Goal: Transaction & Acquisition: Purchase product/service

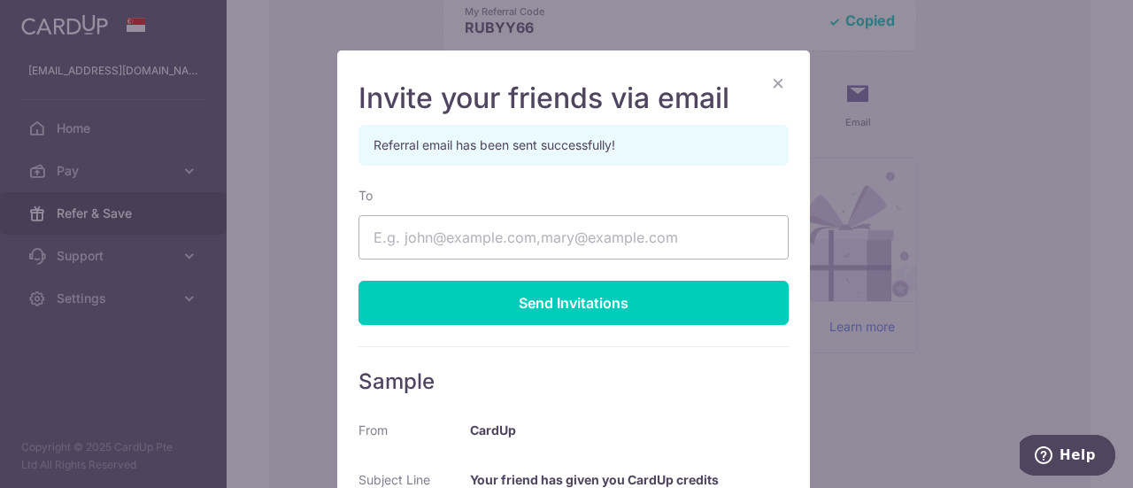
click at [1113, 194] on div "× Invite your friends via email Referral email has been sent successfully! To S…" at bounding box center [566, 244] width 1133 height 488
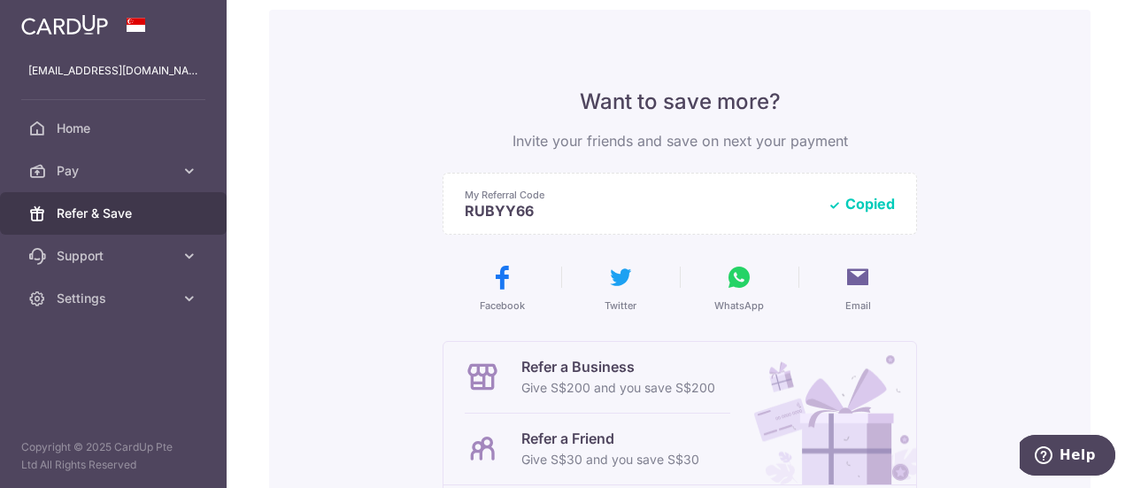
scroll to position [89, 0]
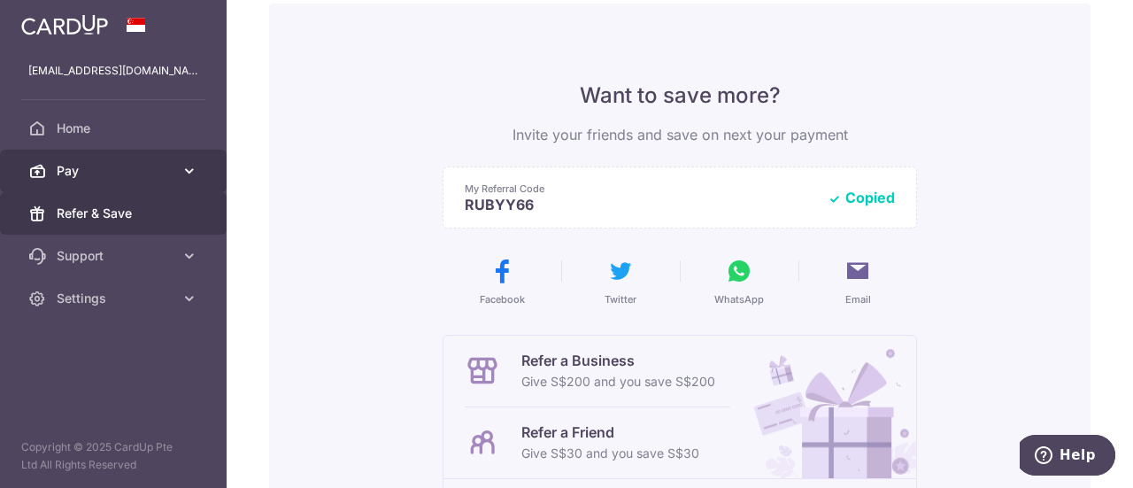
click at [68, 163] on span "Pay" at bounding box center [115, 171] width 117 height 18
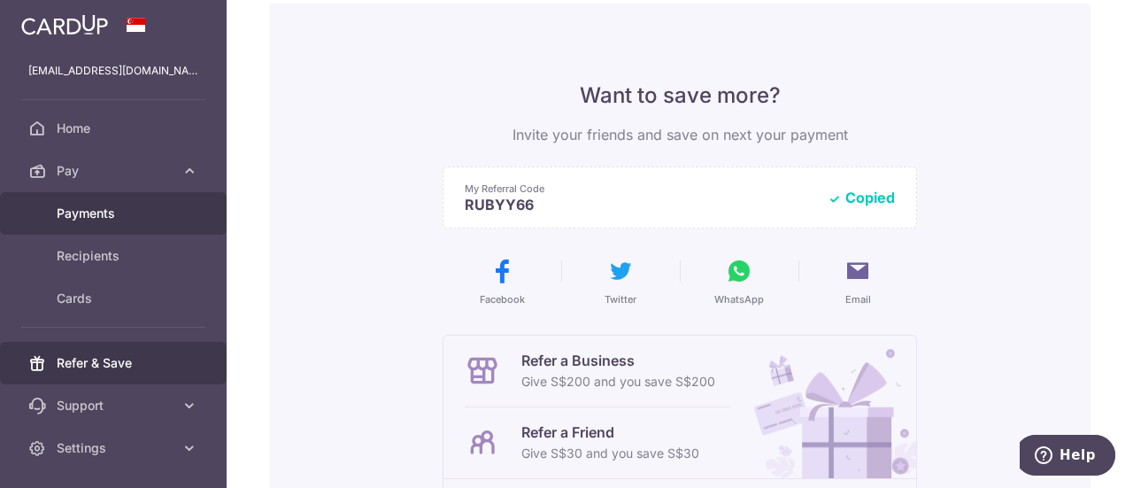
click at [79, 216] on span "Payments" at bounding box center [115, 214] width 117 height 18
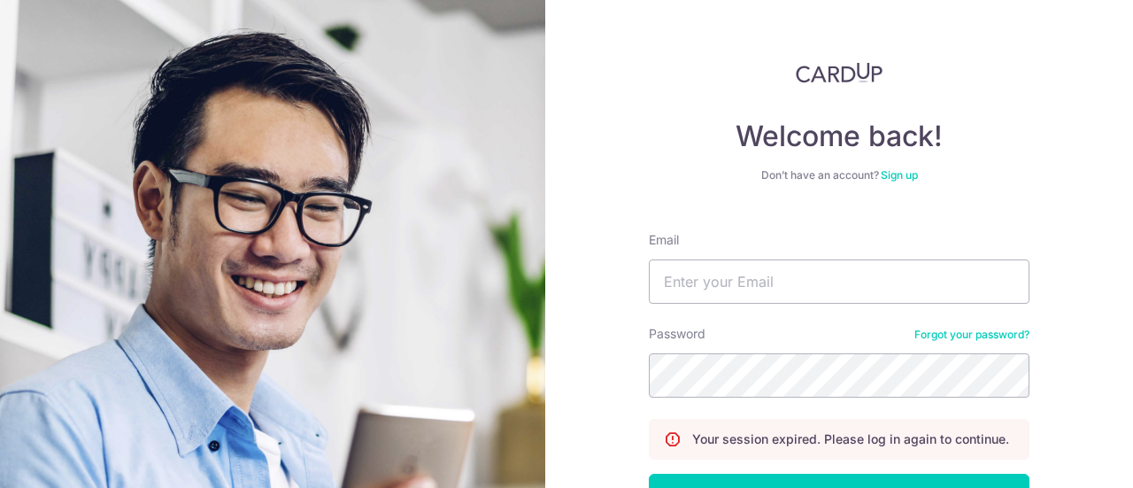
type input "[EMAIL_ADDRESS][DOMAIN_NAME]"
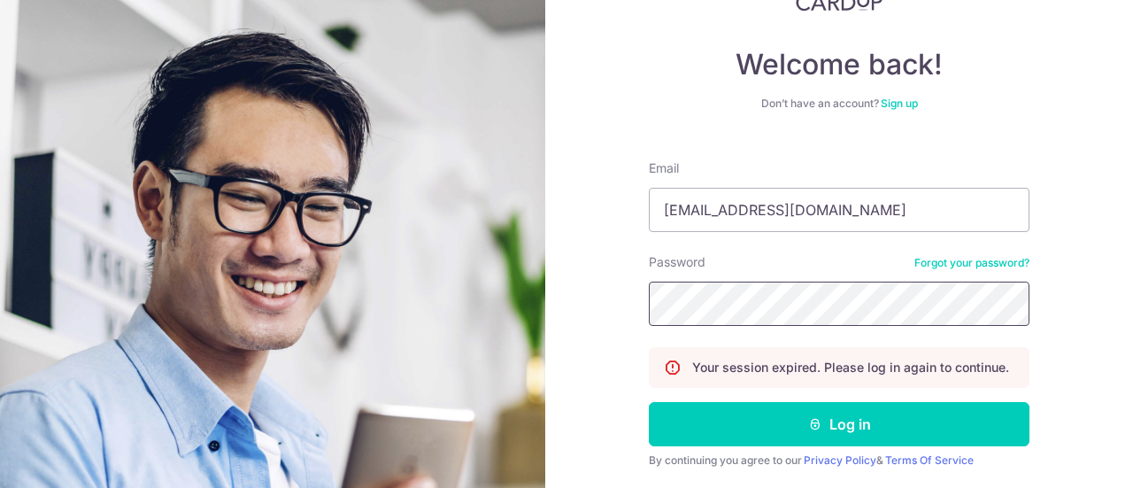
scroll to position [129, 0]
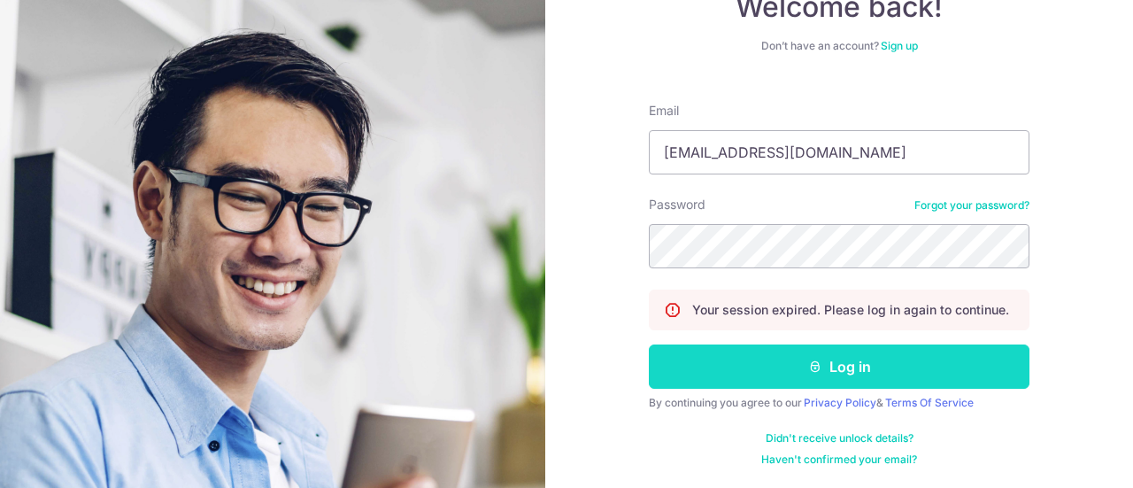
click at [806, 358] on button "Log in" at bounding box center [839, 366] width 381 height 44
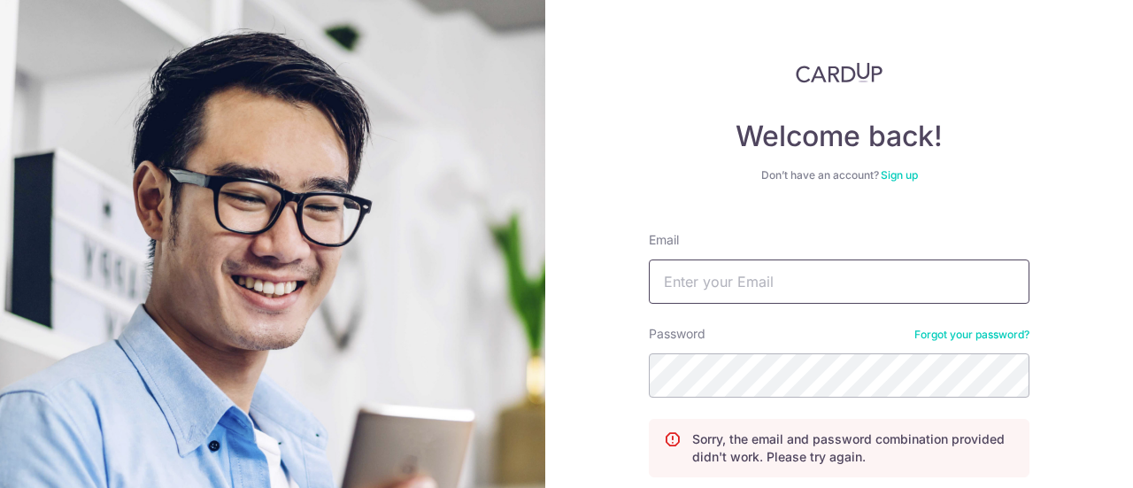
drag, startPoint x: 1132, startPoint y: 1, endPoint x: 685, endPoint y: 279, distance: 526.5
click at [685, 279] on input "Email" at bounding box center [839, 281] width 381 height 44
type input "[EMAIL_ADDRESS][DOMAIN_NAME]"
click at [1089, 174] on div "Welcome back! Don’t have an account? Sign up Email [EMAIL_ADDRESS][DOMAIN_NAME]…" at bounding box center [839, 244] width 588 height 488
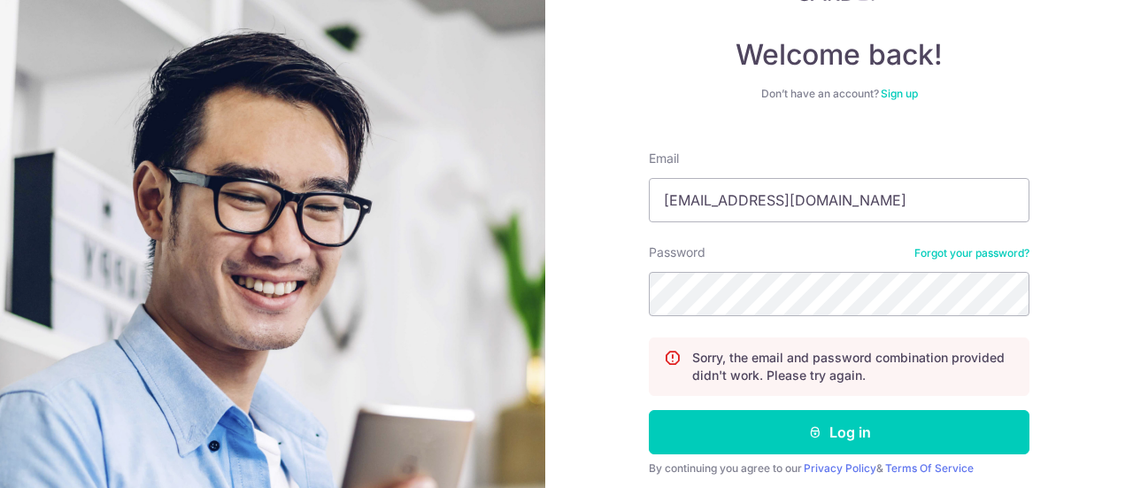
scroll to position [89, 0]
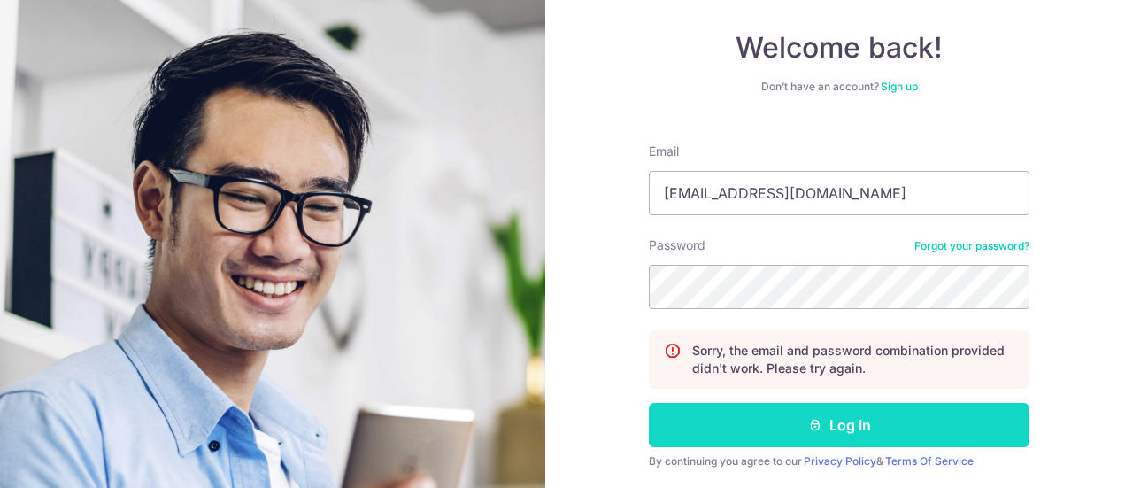
click at [843, 420] on button "Log in" at bounding box center [839, 425] width 381 height 44
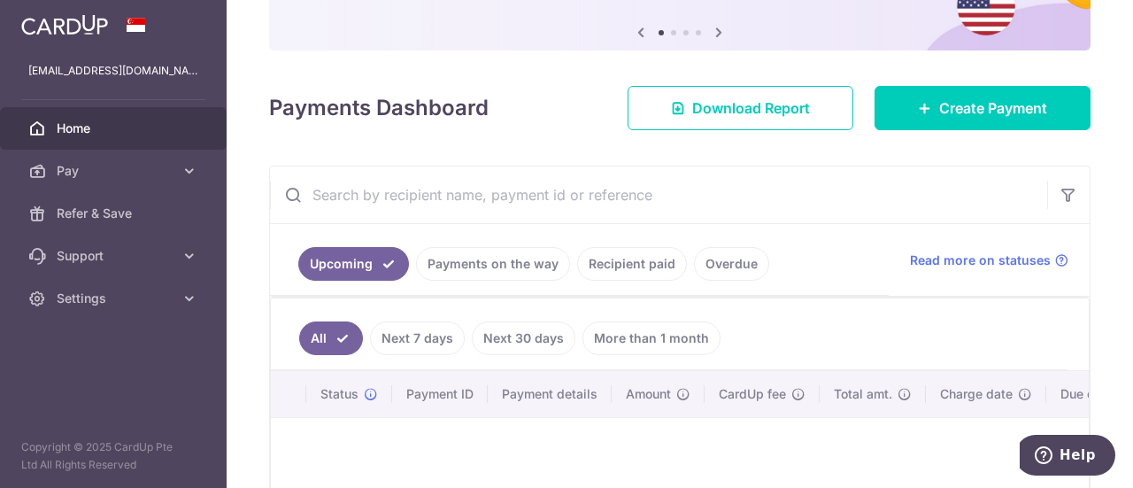
scroll to position [177, 0]
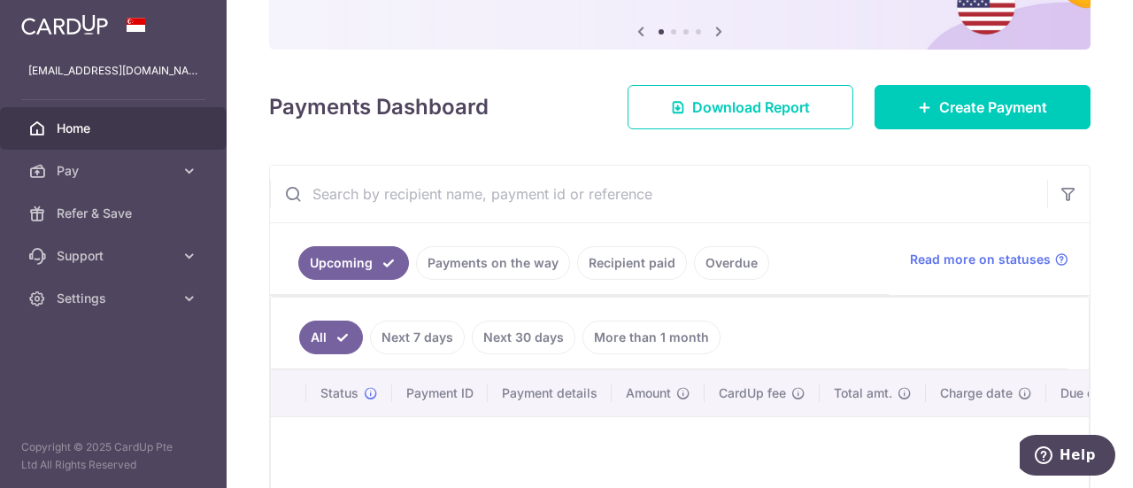
click at [639, 341] on link "More than 1 month" at bounding box center [652, 338] width 138 height 34
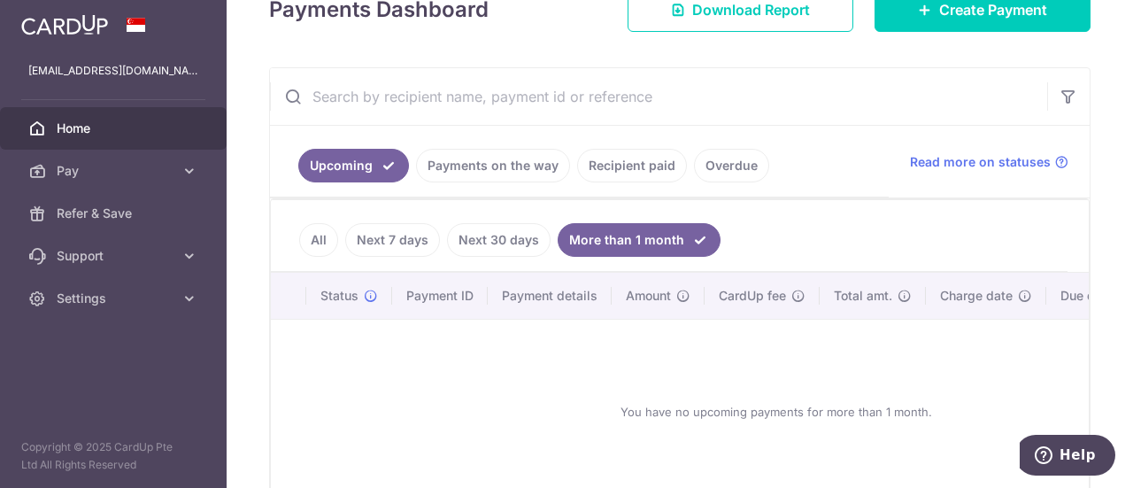
scroll to position [295, 0]
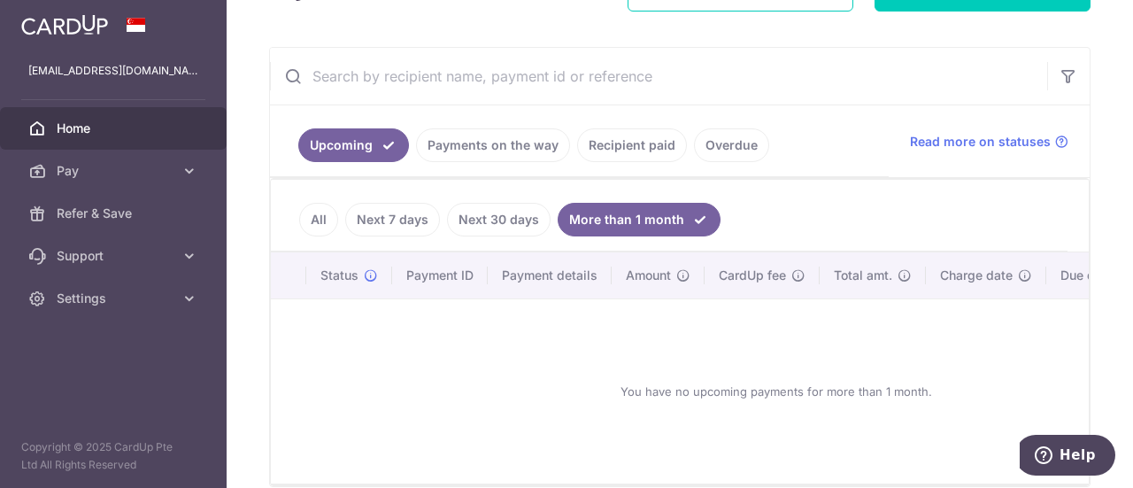
click at [616, 148] on link "Recipient paid" at bounding box center [632, 145] width 110 height 34
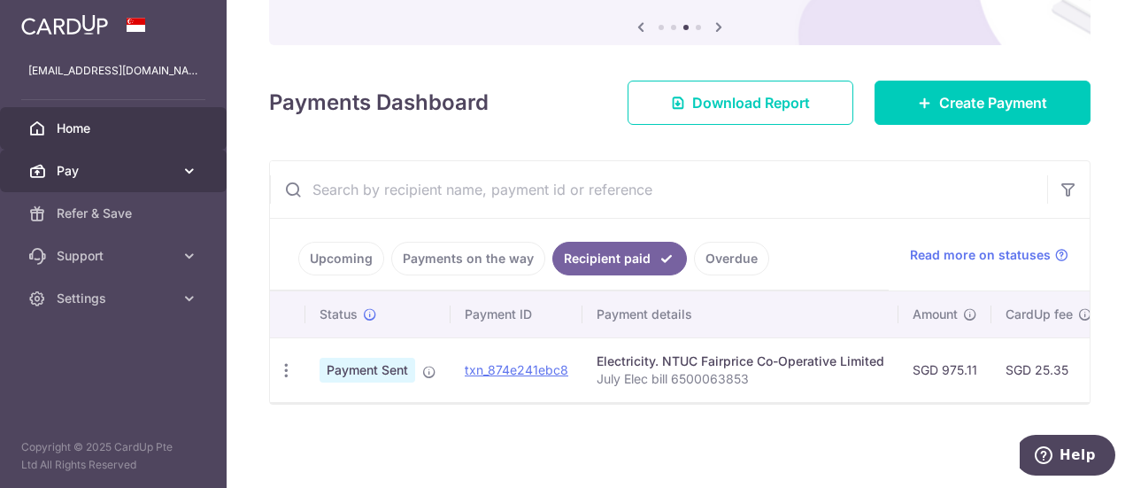
click at [62, 172] on span "Pay" at bounding box center [115, 171] width 117 height 18
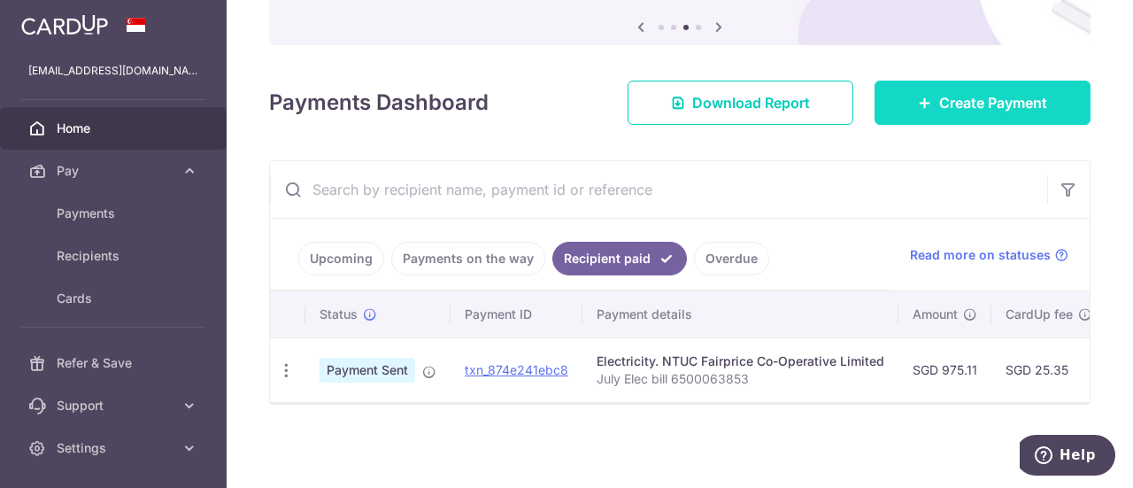
click at [946, 92] on span "Create Payment" at bounding box center [993, 102] width 108 height 21
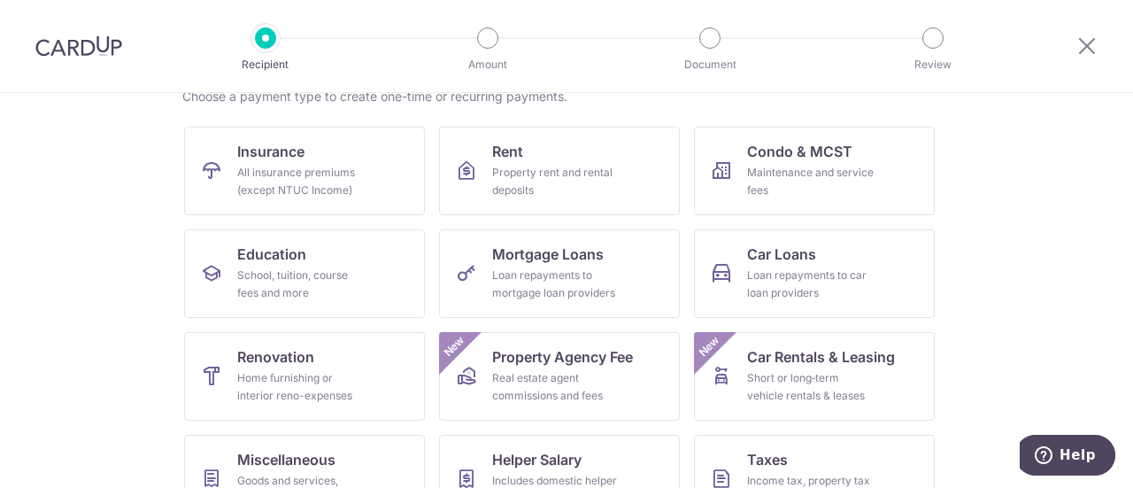
scroll to position [128, 0]
